Goal: Transaction & Acquisition: Book appointment/travel/reservation

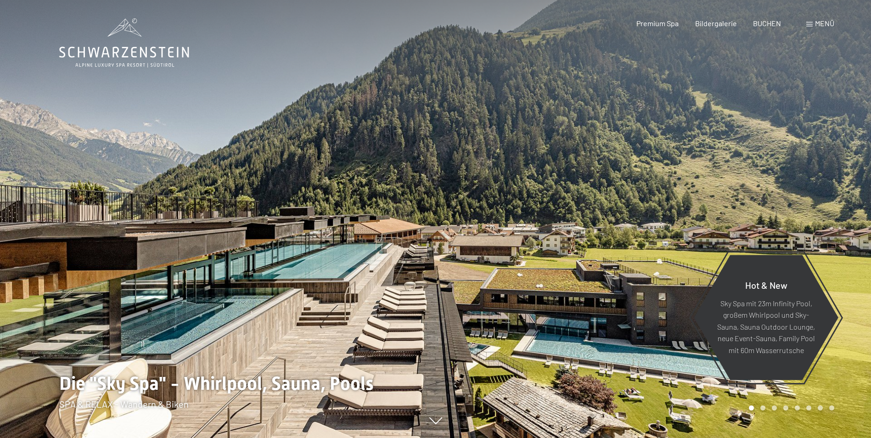
click at [547, 287] on div at bounding box center [654, 219] width 436 height 438
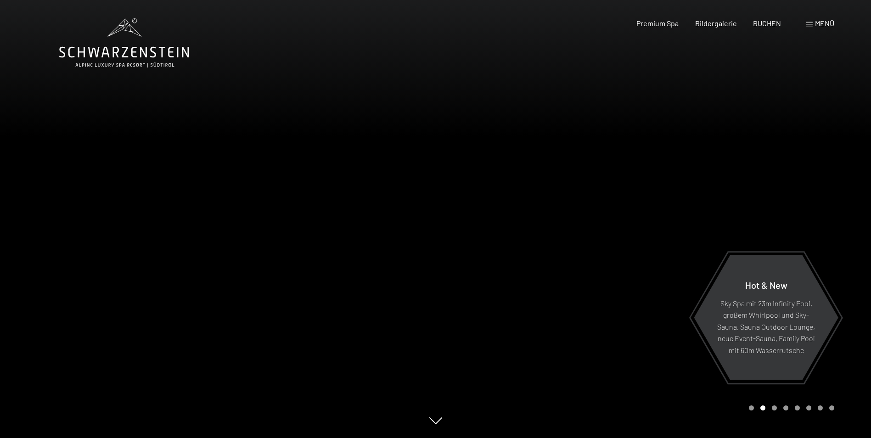
click at [588, 305] on div at bounding box center [654, 219] width 436 height 438
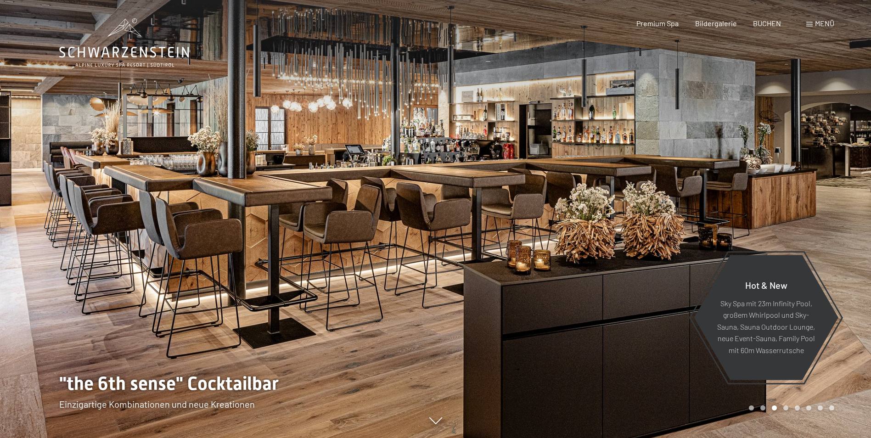
click at [588, 305] on div at bounding box center [654, 219] width 436 height 438
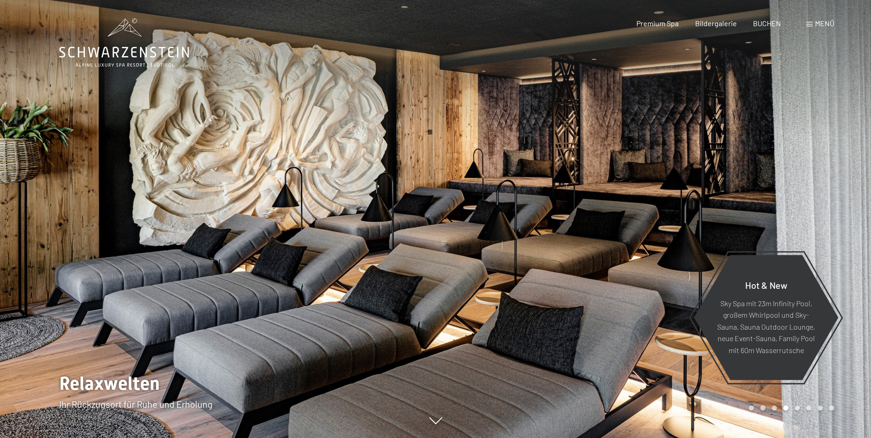
click at [588, 305] on div at bounding box center [654, 219] width 436 height 438
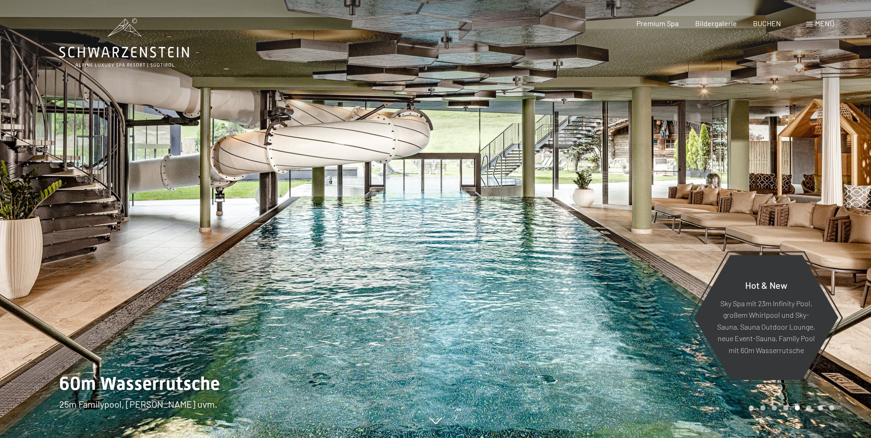
click at [588, 305] on div at bounding box center [654, 219] width 436 height 438
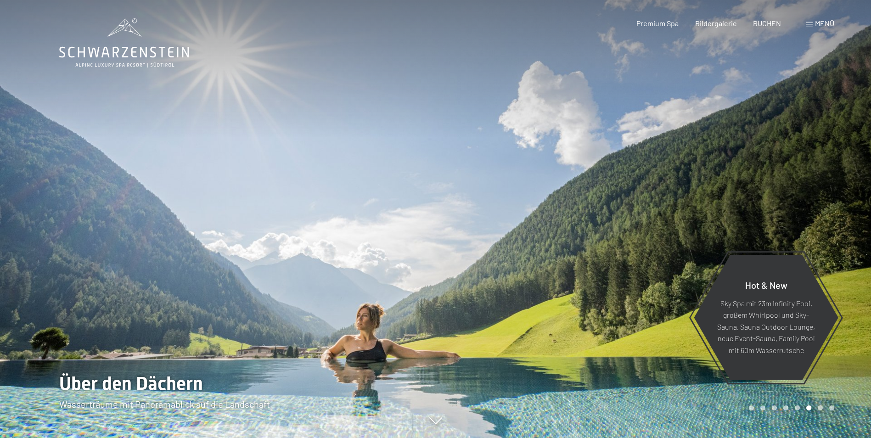
click at [588, 305] on div at bounding box center [654, 219] width 436 height 438
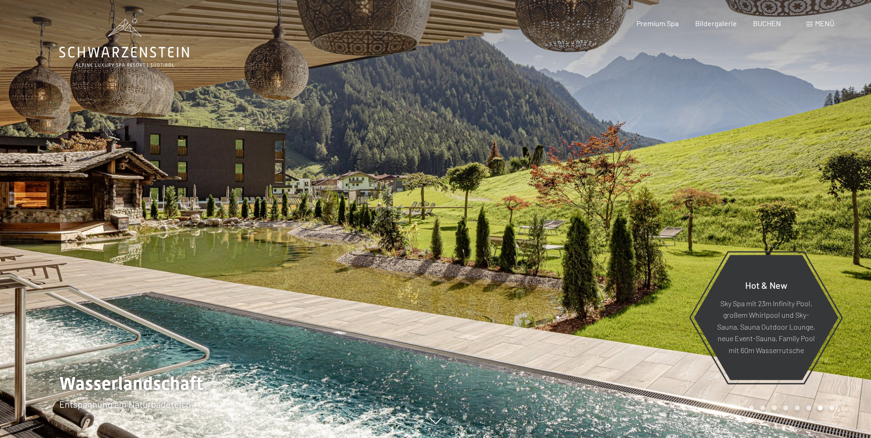
click at [588, 305] on div at bounding box center [654, 219] width 436 height 438
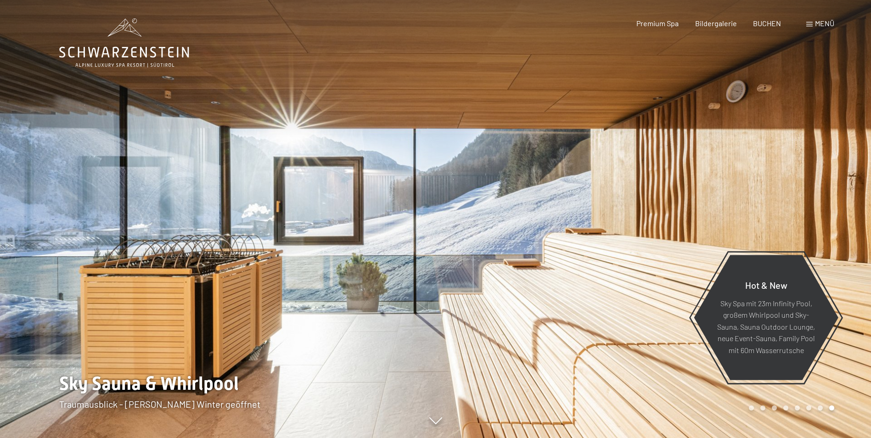
click at [588, 305] on div at bounding box center [654, 219] width 436 height 438
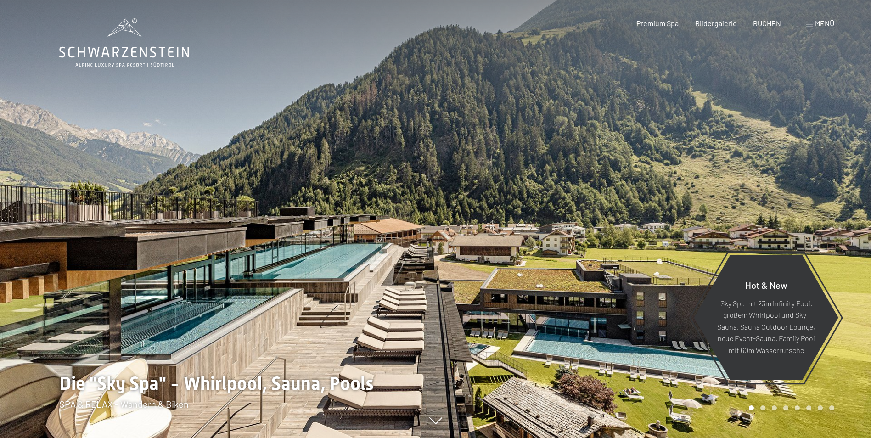
click at [596, 264] on div at bounding box center [654, 219] width 436 height 438
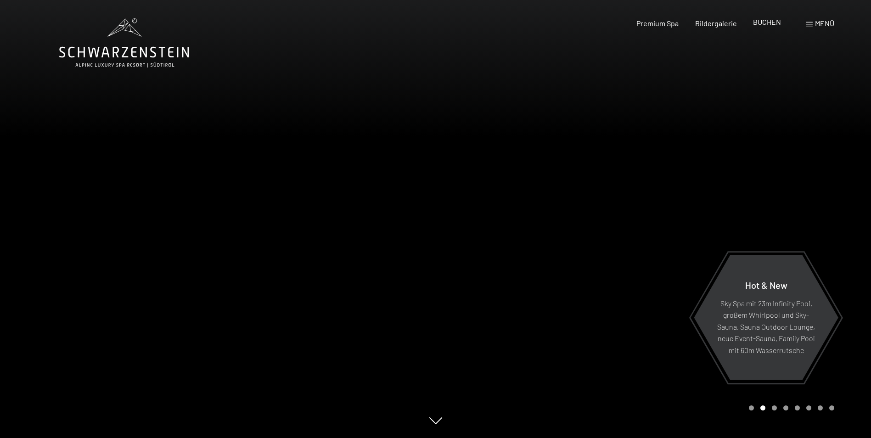
click at [772, 19] on span "BUCHEN" at bounding box center [767, 21] width 28 height 9
click at [759, 20] on span "BUCHEN" at bounding box center [767, 21] width 28 height 9
click at [770, 24] on span "BUCHEN" at bounding box center [767, 21] width 28 height 9
click at [776, 24] on span "BUCHEN" at bounding box center [767, 21] width 28 height 9
click at [763, 18] on div "Buchen Anfragen Premium Spa Bildergalerie BUCHEN Menü DE IT EN Gutschein Bilder…" at bounding box center [719, 23] width 230 height 10
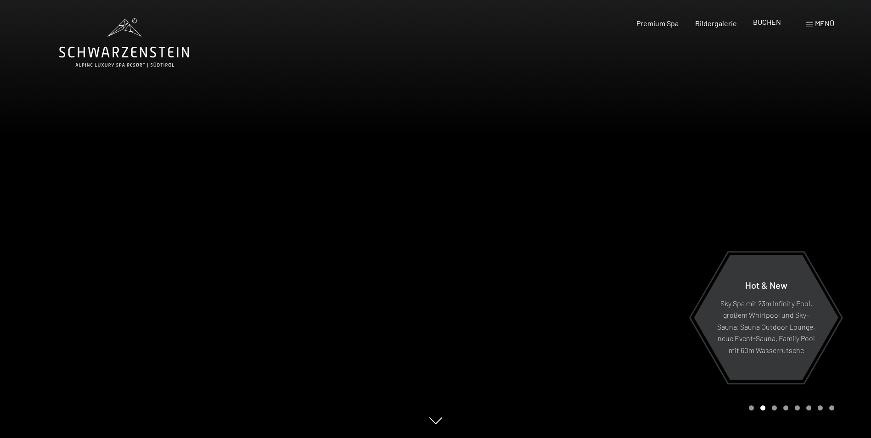
click at [763, 19] on span "BUCHEN" at bounding box center [767, 21] width 28 height 9
click at [810, 26] on span at bounding box center [809, 24] width 6 height 5
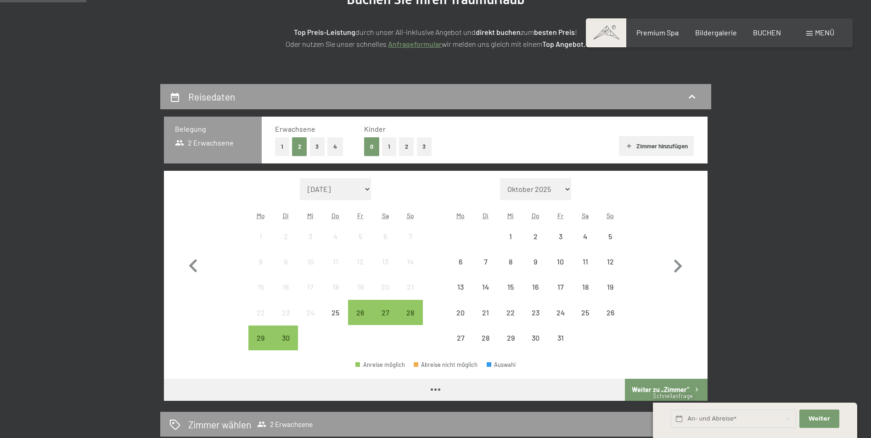
scroll to position [138, 0]
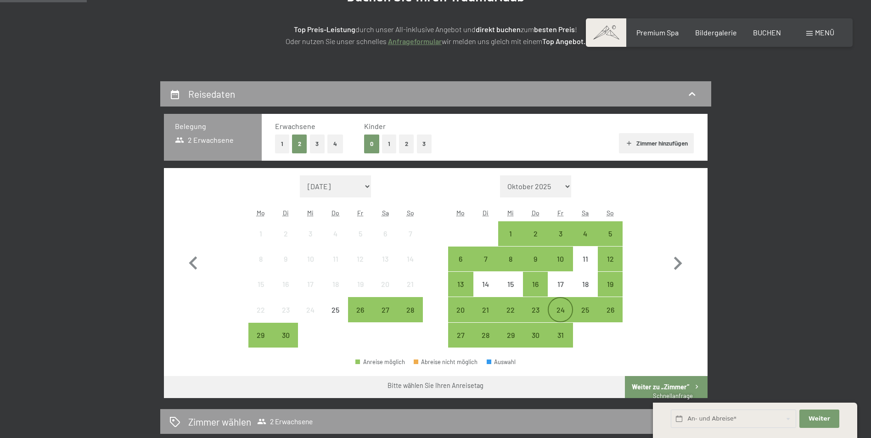
click at [571, 313] on div "24" at bounding box center [559, 317] width 23 height 23
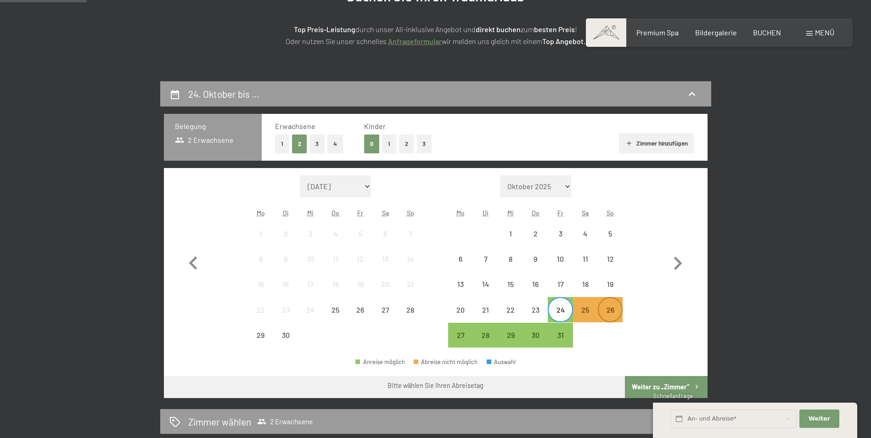
click at [603, 313] on div "26" at bounding box center [610, 317] width 23 height 23
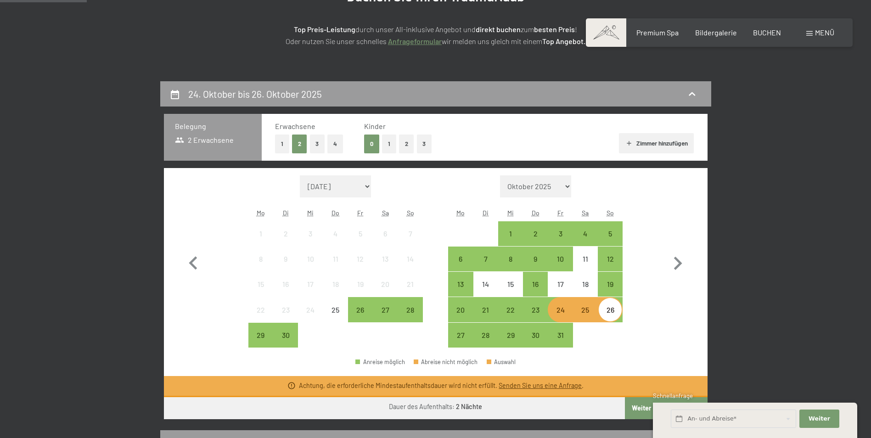
drag, startPoint x: 605, startPoint y: 316, endPoint x: 589, endPoint y: 314, distance: 16.6
click at [595, 315] on div "20 21 22 23 24 25 26" at bounding box center [535, 309] width 174 height 25
click at [574, 313] on div "25" at bounding box center [585, 317] width 23 height 23
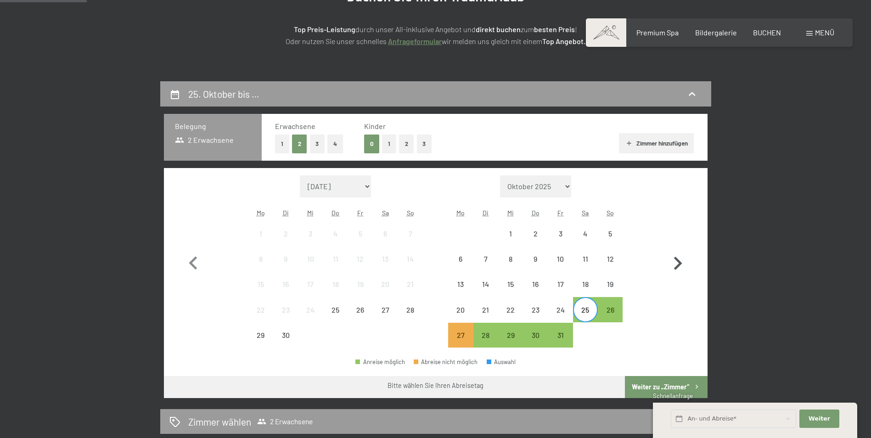
click at [672, 302] on button "button" at bounding box center [677, 261] width 27 height 173
select select "[DATE]"
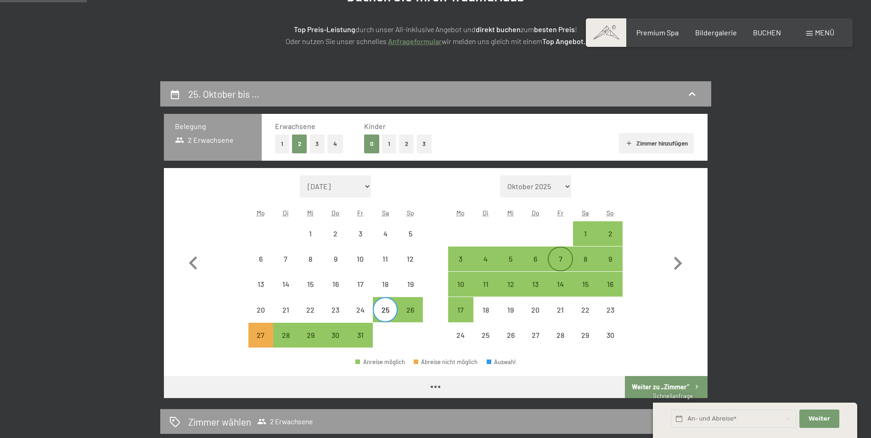
select select "[DATE]"
click at [195, 263] on icon "button" at bounding box center [193, 263] width 27 height 27
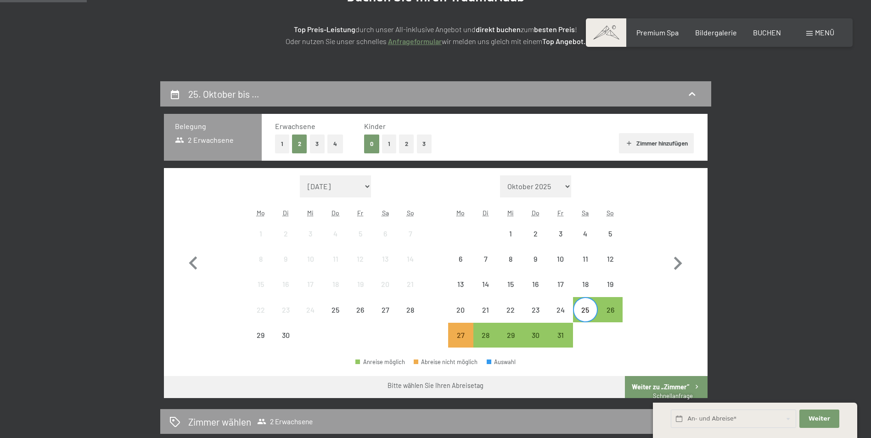
click at [589, 308] on div "25" at bounding box center [585, 317] width 23 height 23
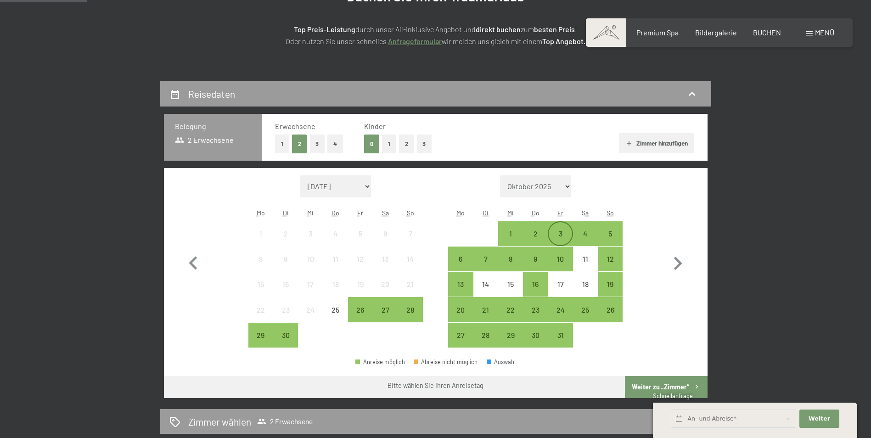
click at [557, 228] on div "3" at bounding box center [559, 233] width 23 height 23
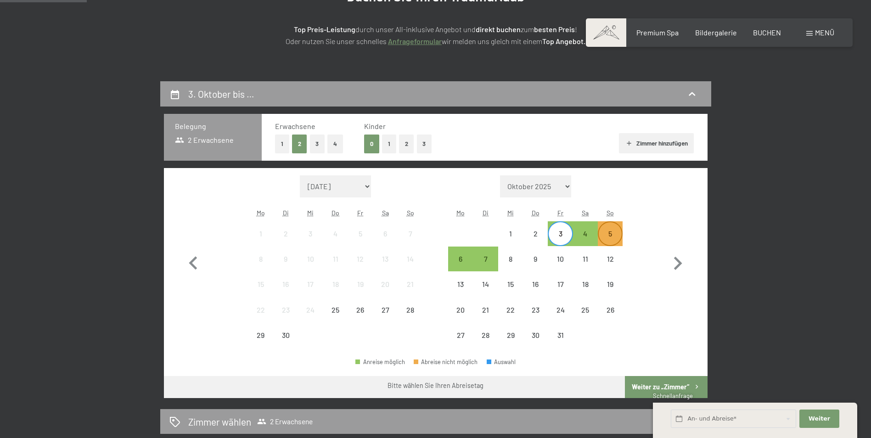
click at [613, 234] on div "5" at bounding box center [610, 241] width 23 height 23
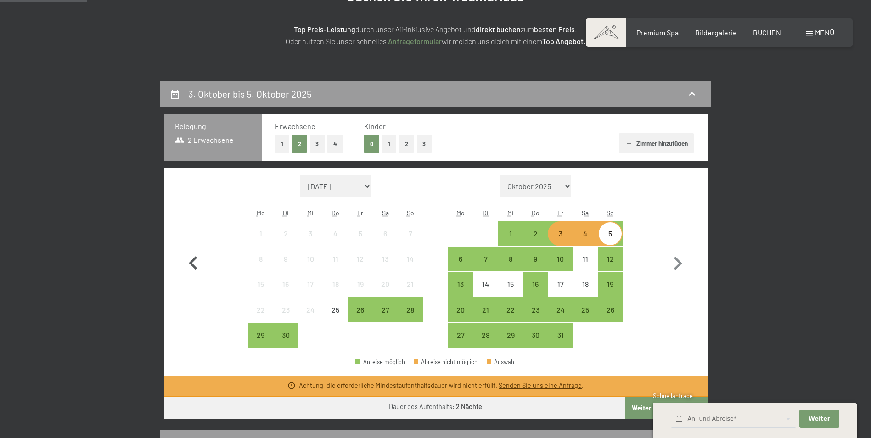
click at [201, 266] on icon "button" at bounding box center [193, 263] width 27 height 27
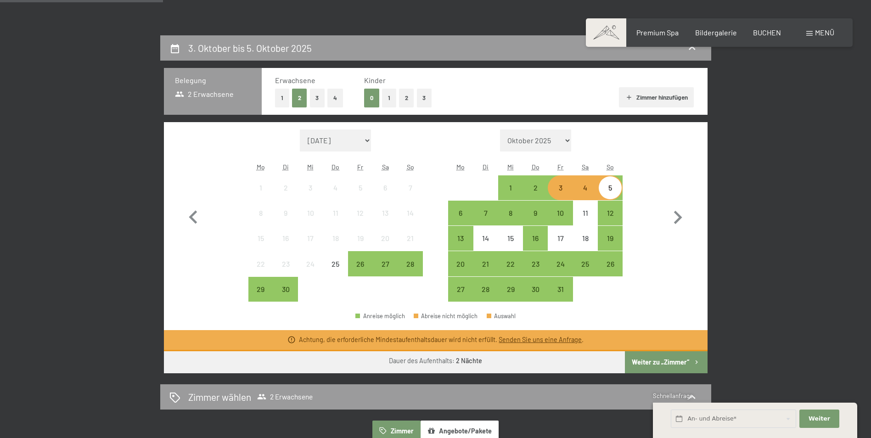
click at [294, 340] on icon at bounding box center [291, 340] width 9 height 9
click at [547, 336] on link "Senden Sie uns eine Anfrage" at bounding box center [539, 340] width 83 height 8
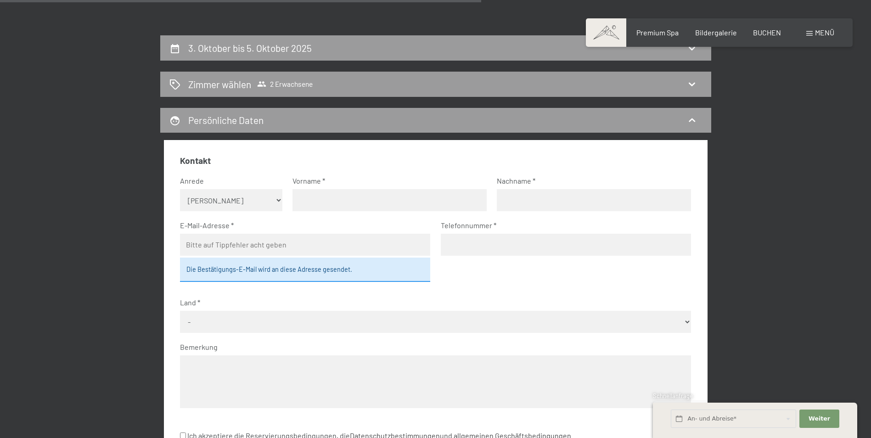
scroll to position [219, 0]
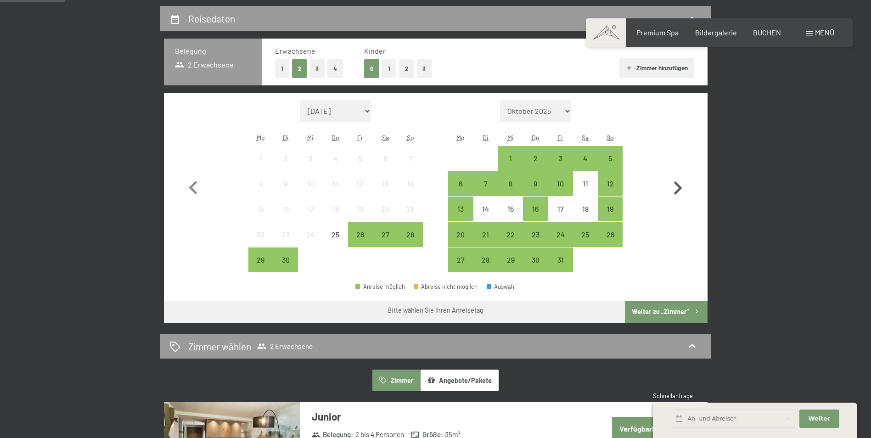
scroll to position [229, 0]
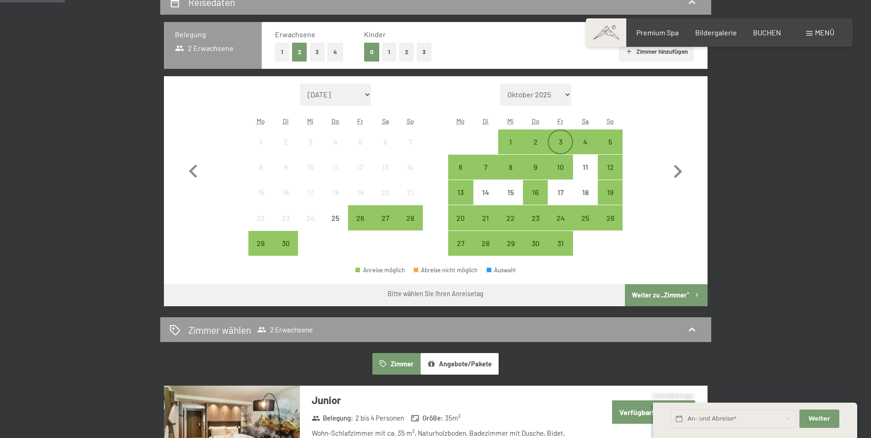
click at [565, 142] on div "3" at bounding box center [559, 149] width 23 height 23
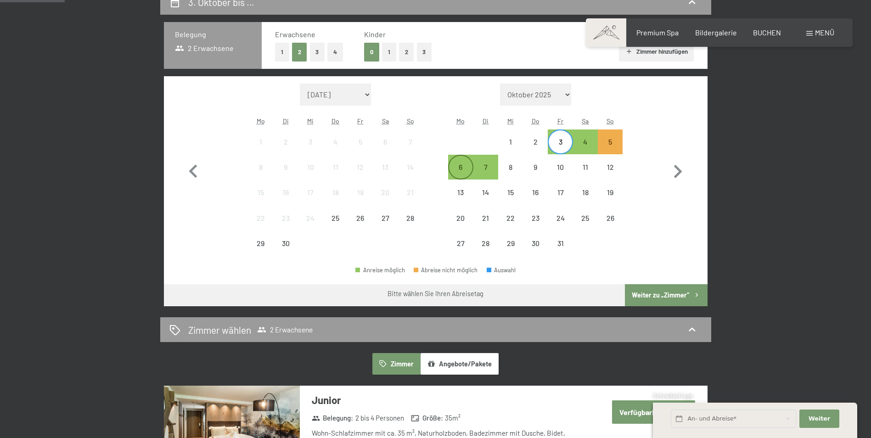
click at [458, 163] on div "6" at bounding box center [460, 174] width 23 height 23
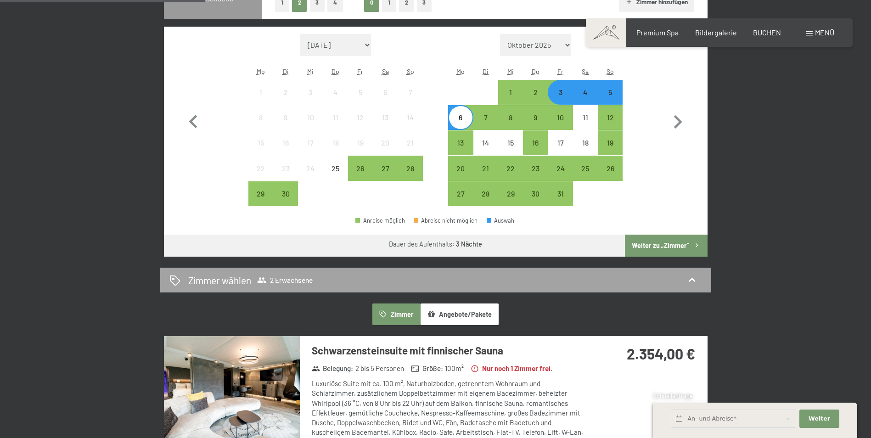
scroll to position [367, 0]
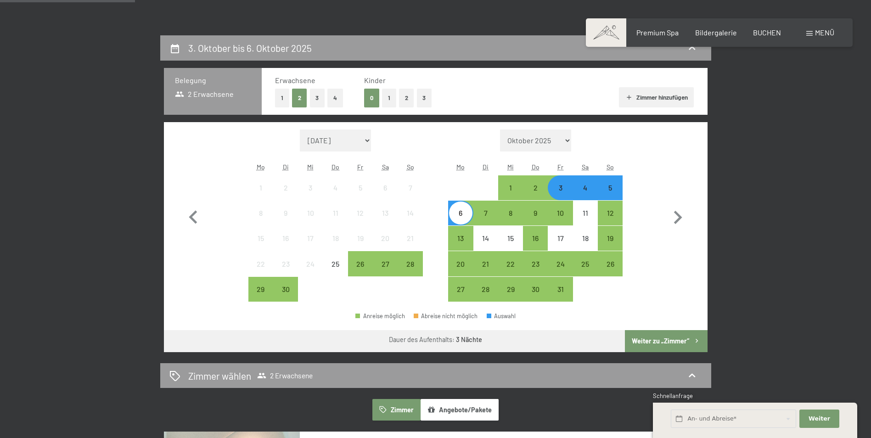
click at [663, 338] on button "Weiter zu „Zimmer“" at bounding box center [666, 341] width 82 height 22
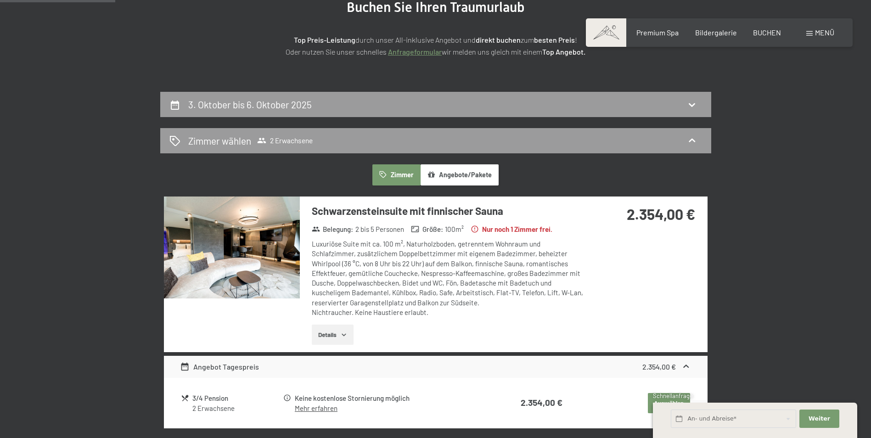
scroll to position [0, 0]
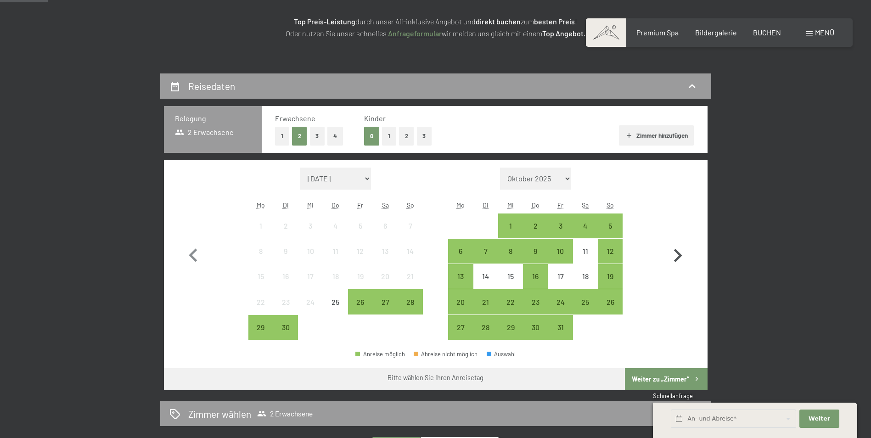
scroll to position [184, 0]
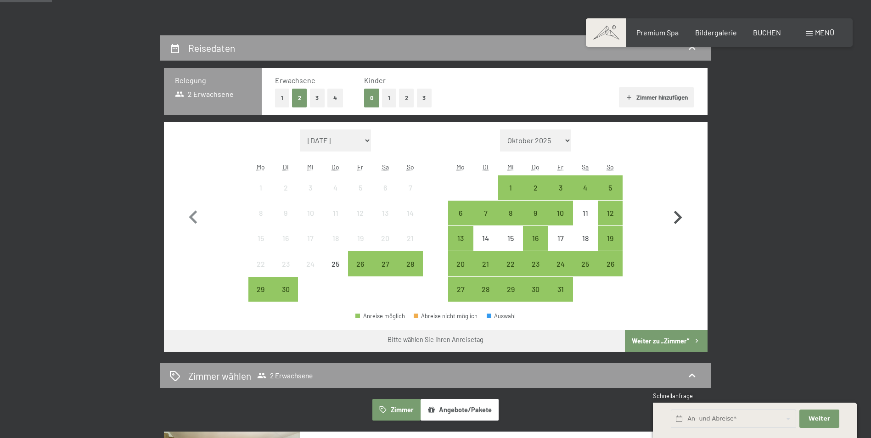
click at [677, 221] on icon "button" at bounding box center [678, 217] width 8 height 13
select select "[DATE]"
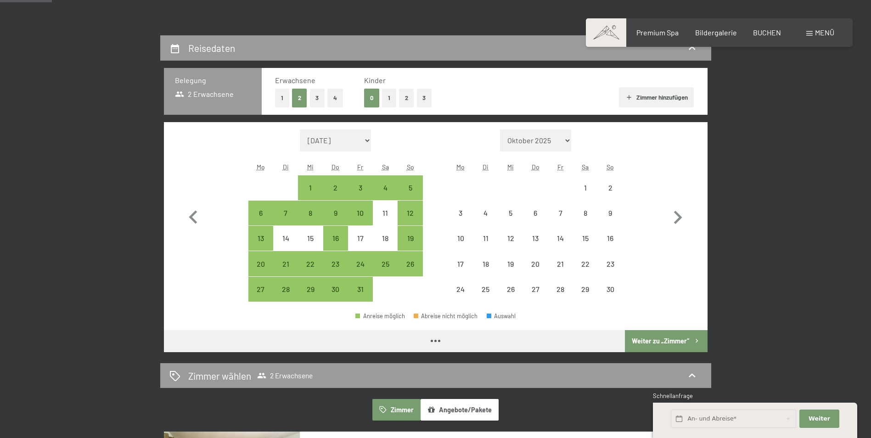
select select "[DATE]"
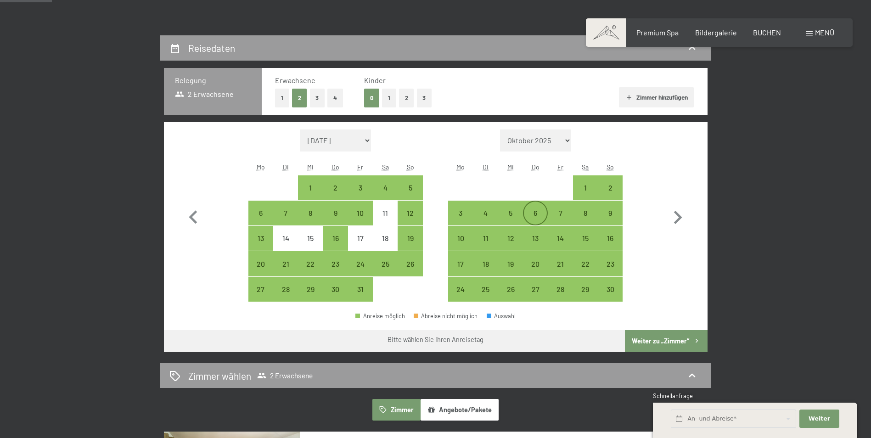
click at [545, 218] on div "6" at bounding box center [535, 220] width 23 height 23
select select "[DATE]"
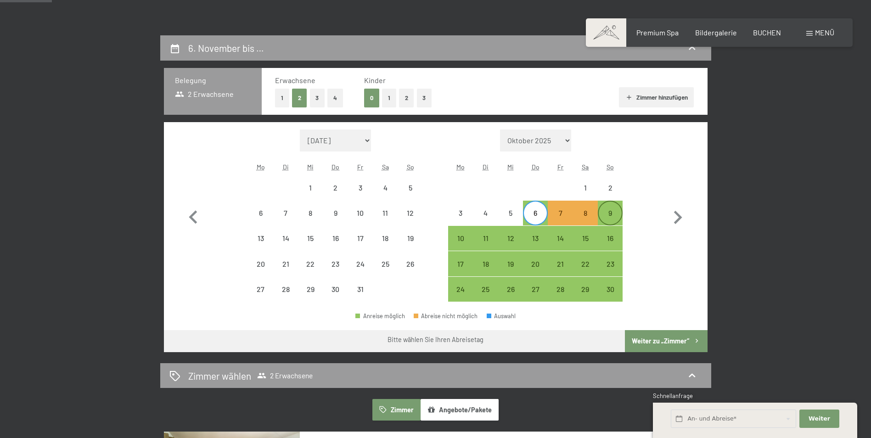
click at [610, 209] on div "9" at bounding box center [610, 220] width 23 height 23
select select "[DATE]"
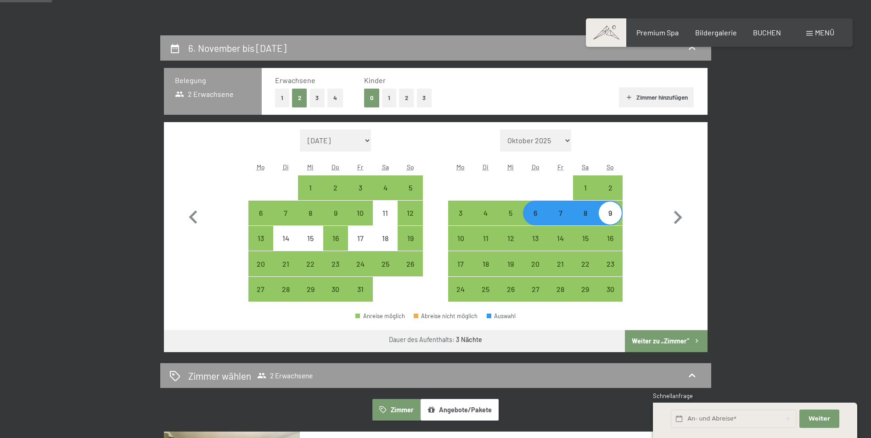
click at [654, 335] on button "Weiter zu „Zimmer“" at bounding box center [666, 341] width 82 height 22
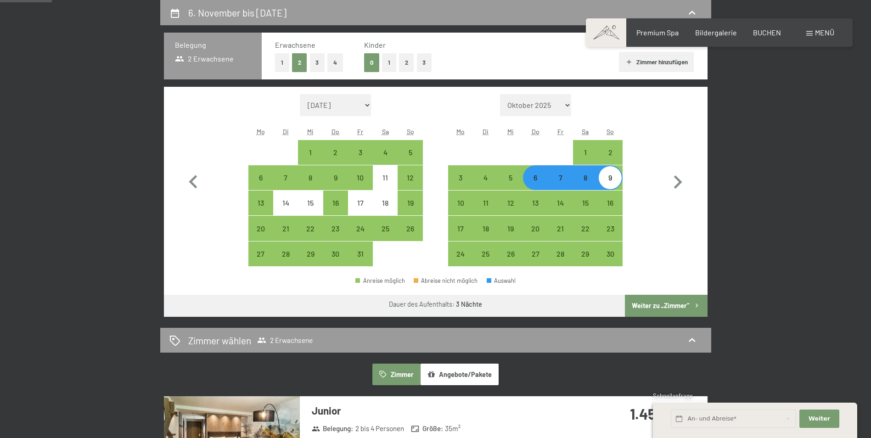
select select "[DATE]"
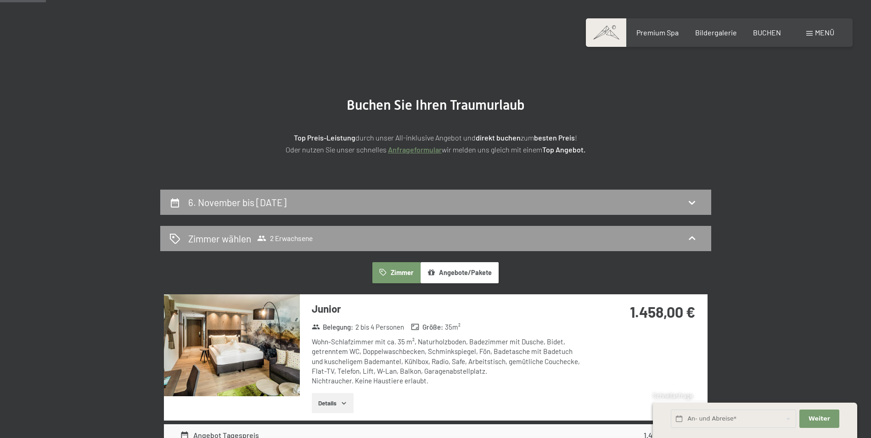
scroll to position [0, 0]
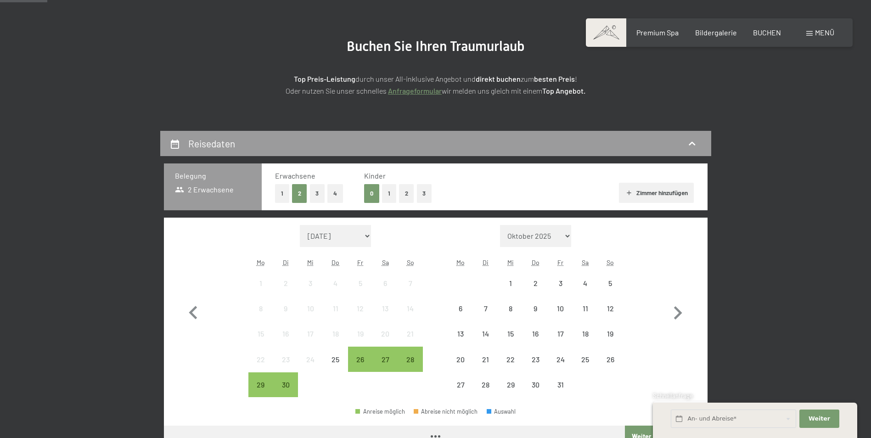
scroll to position [184, 0]
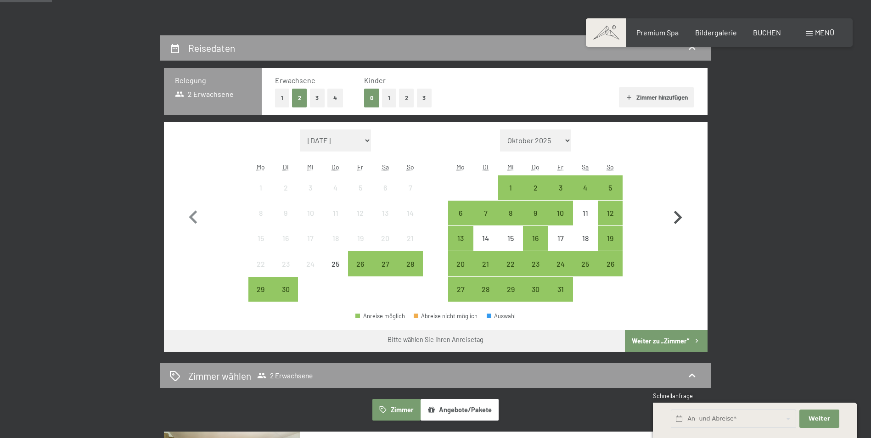
click at [675, 217] on icon "button" at bounding box center [677, 217] width 27 height 27
select select "[DATE]"
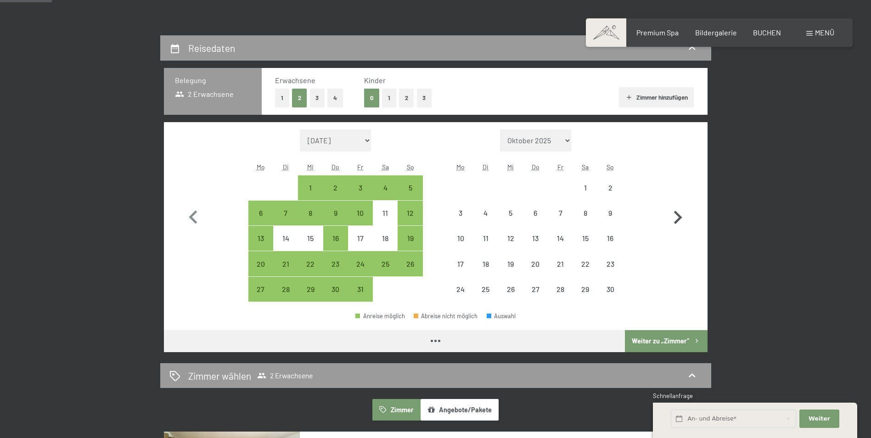
select select "[DATE]"
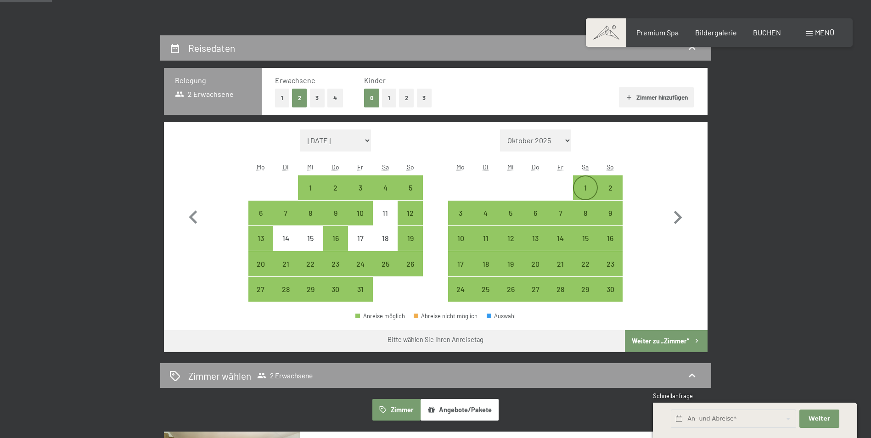
click at [588, 190] on div "1" at bounding box center [585, 195] width 23 height 23
select select "[DATE]"
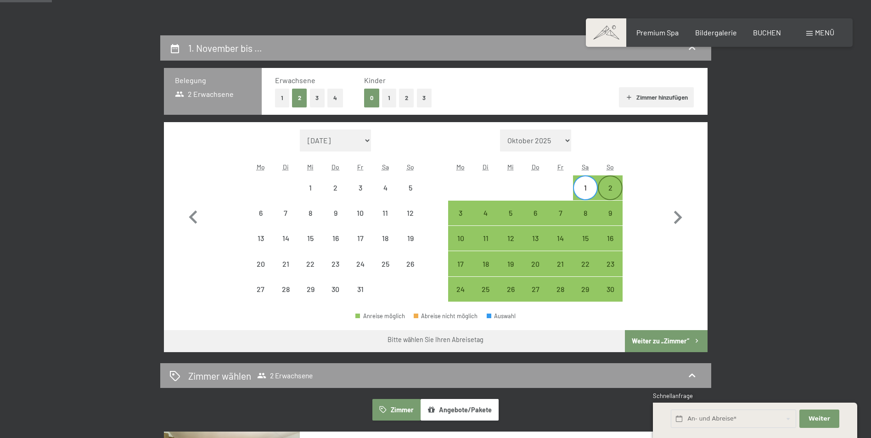
click at [609, 193] on div "2" at bounding box center [610, 195] width 23 height 23
select select "[DATE]"
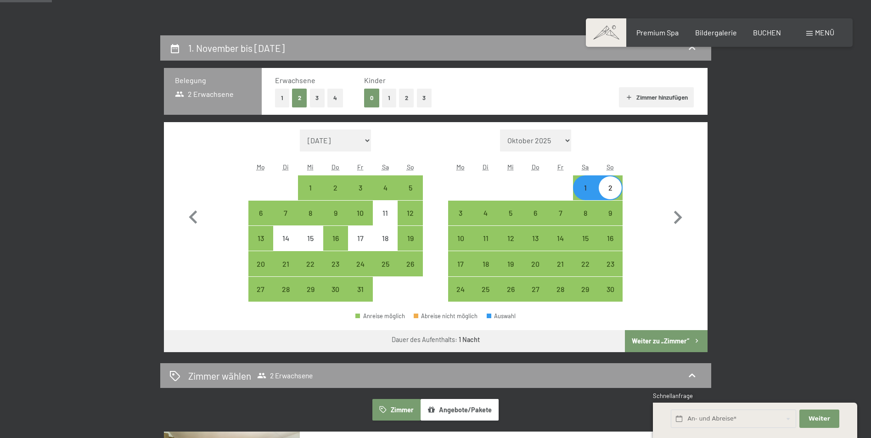
click at [585, 192] on div "1" at bounding box center [585, 195] width 23 height 23
select select "[DATE]"
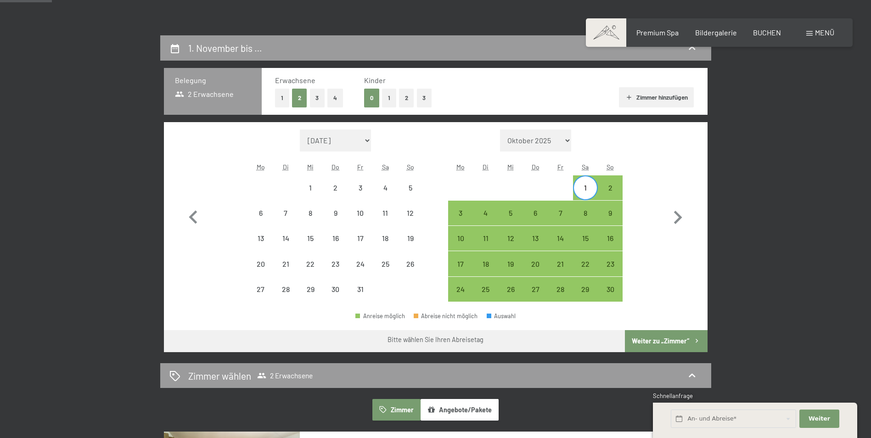
click at [563, 192] on div at bounding box center [560, 187] width 25 height 25
click at [568, 211] on div "7" at bounding box center [559, 220] width 23 height 23
select select "[DATE]"
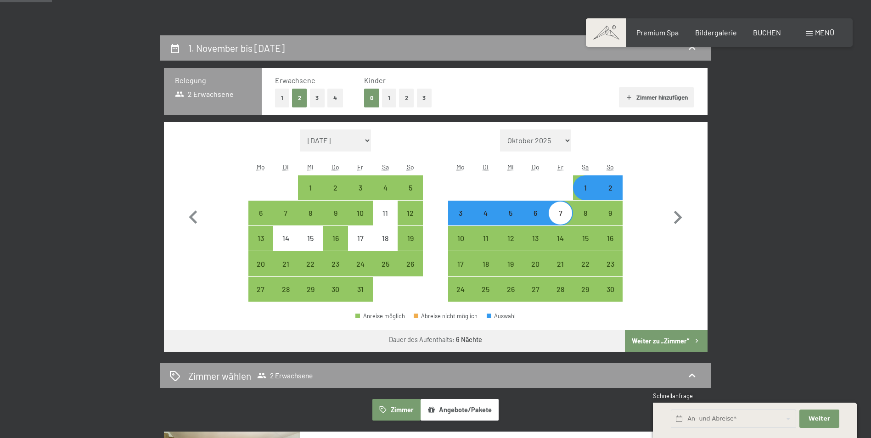
click at [569, 208] on div "7" at bounding box center [559, 212] width 23 height 23
select select "[DATE]"
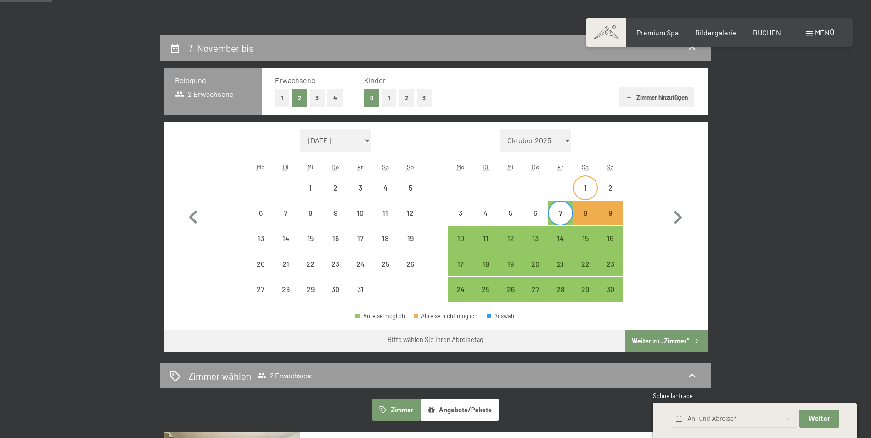
click at [590, 188] on div "1" at bounding box center [585, 195] width 23 height 23
select select "[DATE]"
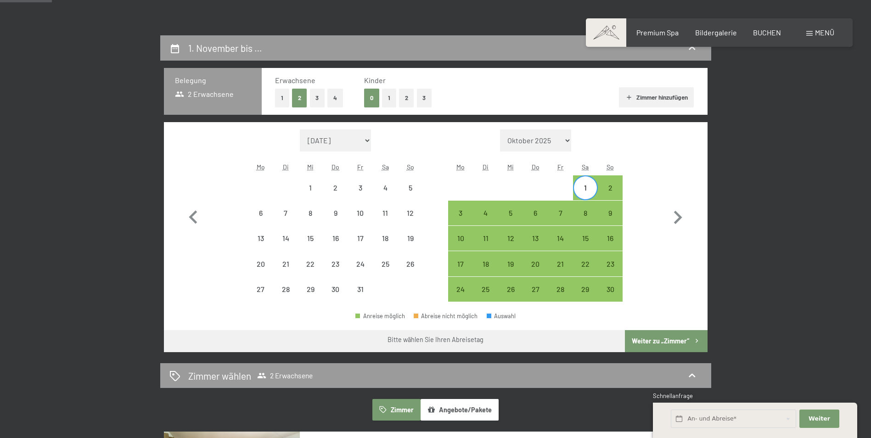
click at [643, 213] on div "Monat/Jahr September 2025 Oktober 2025 November 2025 Dezember 2025 Januar 2026 …" at bounding box center [435, 215] width 511 height 173
click at [563, 236] on div "14" at bounding box center [559, 246] width 23 height 23
select select "[DATE]"
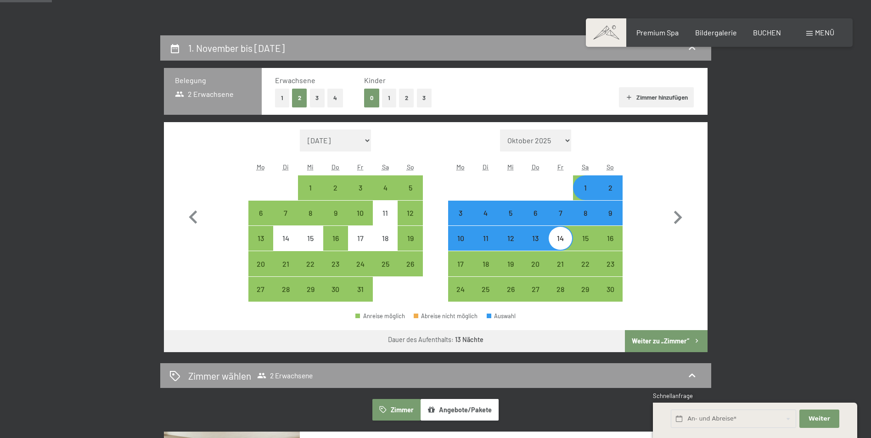
click at [646, 237] on div "Monat/Jahr September 2025 Oktober 2025 November 2025 Dezember 2025 Januar 2026 …" at bounding box center [435, 215] width 511 height 173
drag, startPoint x: 563, startPoint y: 241, endPoint x: 574, endPoint y: 217, distance: 26.9
click at [563, 240] on div "14" at bounding box center [559, 246] width 23 height 23
select select "[DATE]"
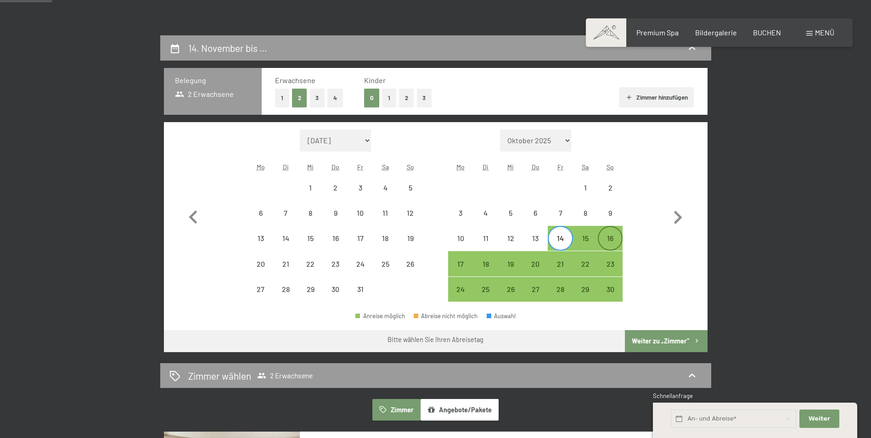
click at [614, 236] on div "16" at bounding box center [610, 246] width 23 height 23
select select "[DATE]"
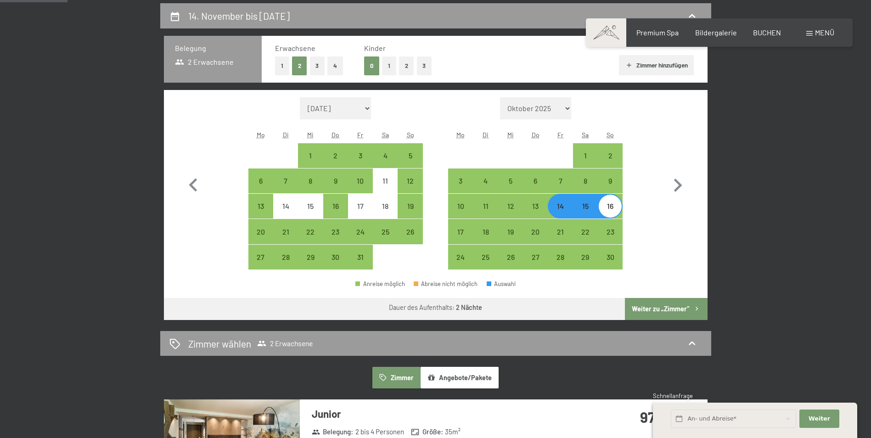
scroll to position [229, 0]
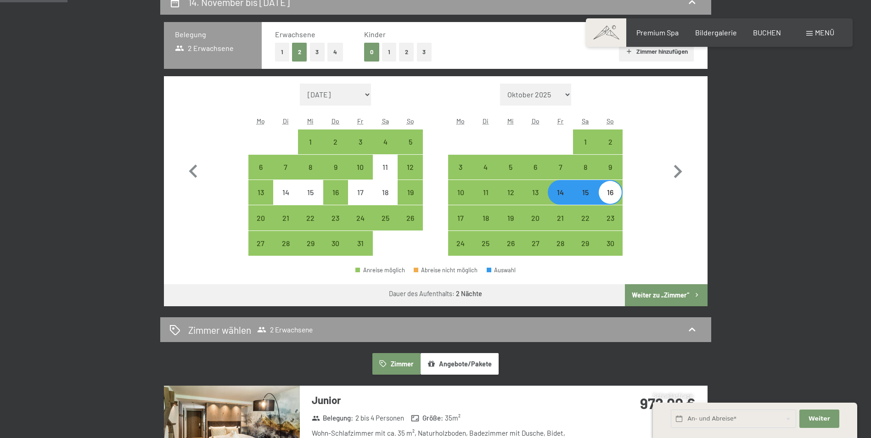
click at [667, 296] on button "Weiter zu „Zimmer“" at bounding box center [666, 295] width 82 height 22
select select "[DATE]"
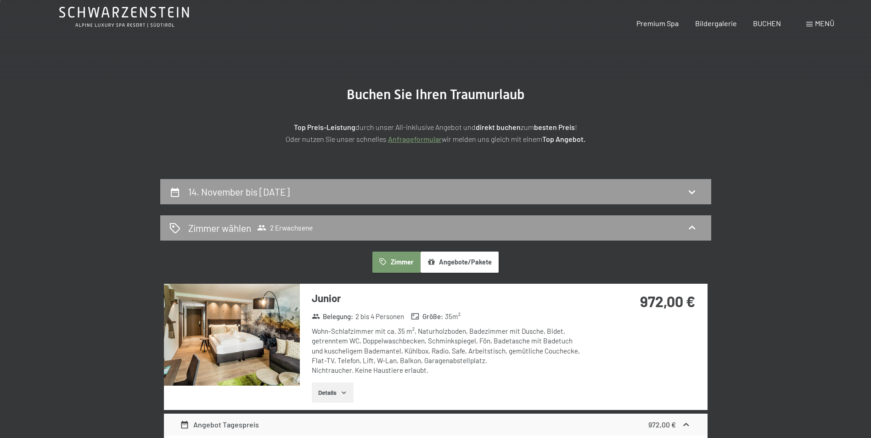
scroll to position [0, 0]
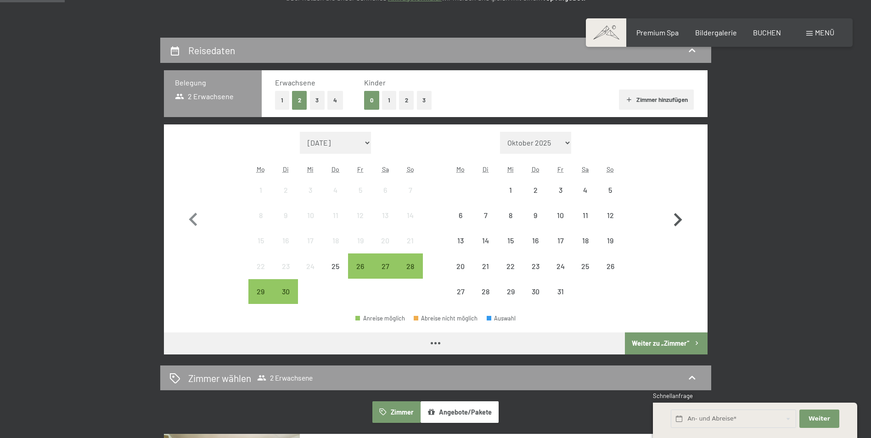
scroll to position [229, 0]
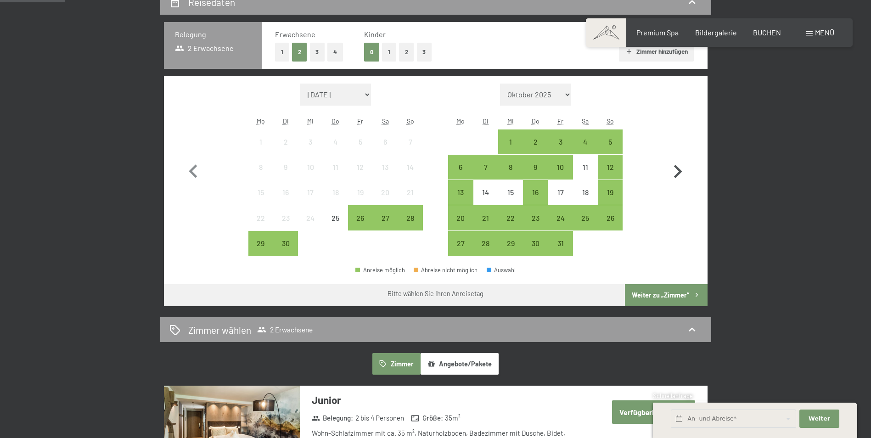
click at [682, 173] on icon "button" at bounding box center [677, 171] width 27 height 27
select select "[DATE]"
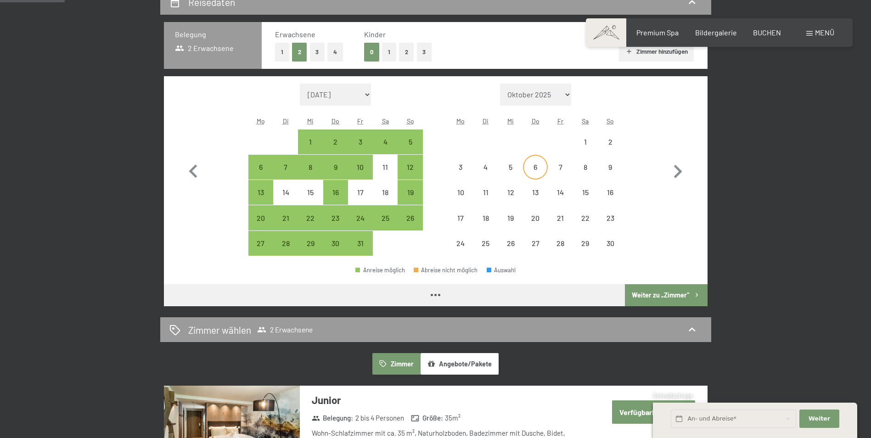
select select "[DATE]"
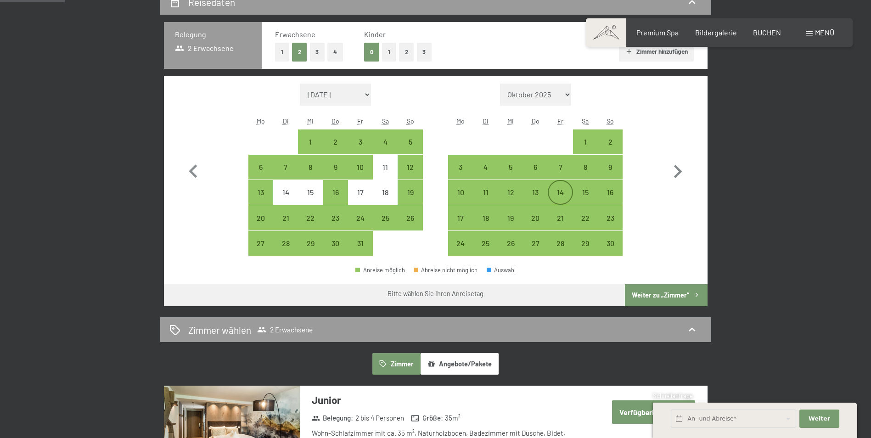
click at [567, 190] on div "14" at bounding box center [559, 200] width 23 height 23
select select "[DATE]"
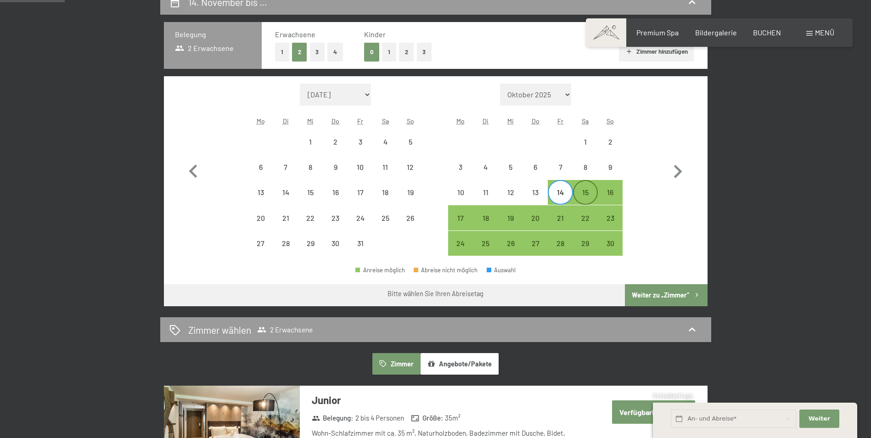
click at [584, 195] on div "15" at bounding box center [585, 200] width 23 height 23
select select "[DATE]"
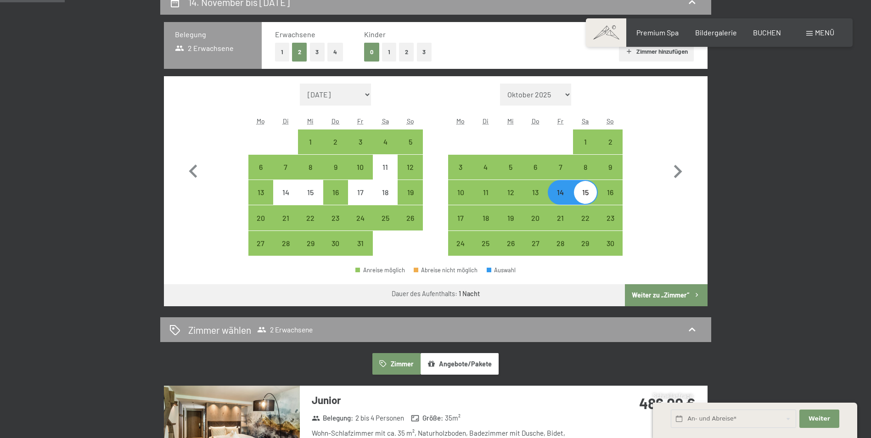
click at [660, 289] on button "Weiter zu „Zimmer“" at bounding box center [666, 295] width 82 height 22
select select "[DATE]"
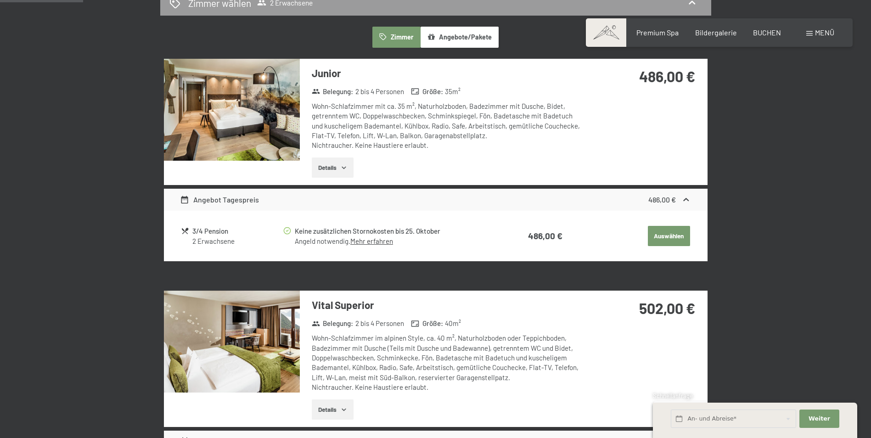
scroll to position [219, 0]
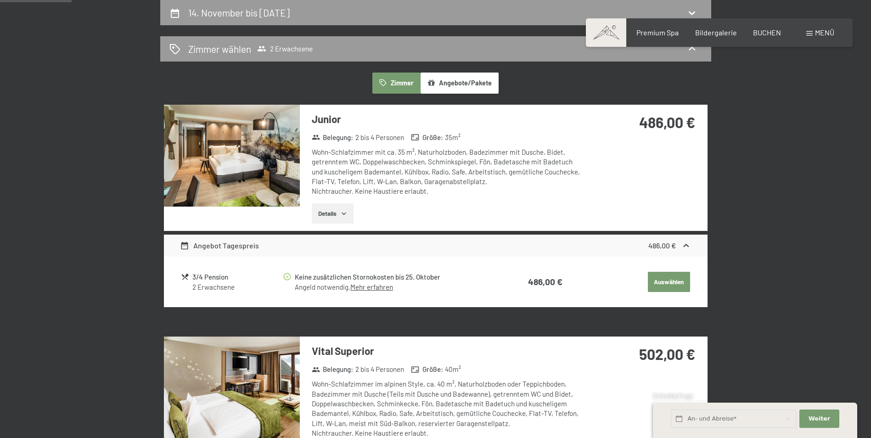
click at [659, 286] on button "Auswählen" at bounding box center [669, 282] width 42 height 20
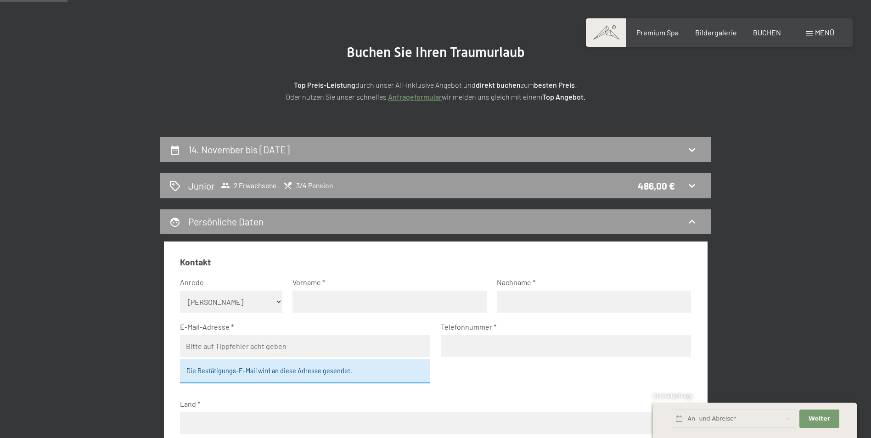
scroll to position [81, 0]
